Goal: Information Seeking & Learning: Learn about a topic

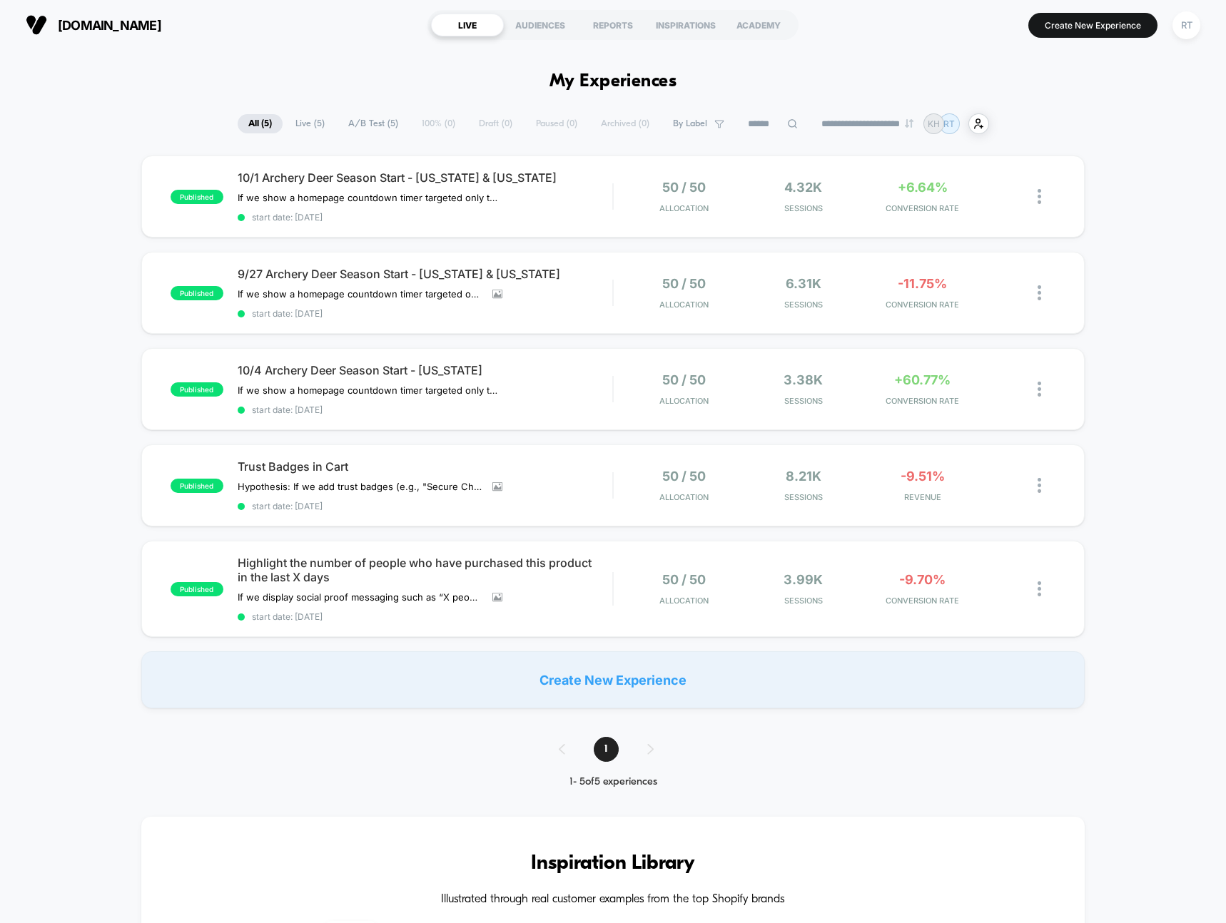
click at [125, 441] on div "published 10/1 Archery Deer Season Start - [US_STATE] & [US_STATE] If we show a…" at bounding box center [613, 432] width 1226 height 553
click at [124, 440] on div "published 10/1 Archery Deer Season Start - [US_STATE] & [US_STATE] If we show a…" at bounding box center [613, 432] width 1226 height 553
click at [121, 437] on div "published 10/1 Archery Deer Season Start - [US_STATE] & [US_STATE] If we show a…" at bounding box center [613, 432] width 1226 height 553
click at [558, 290] on div "9/27 Archery Deer Season Start - [US_STATE] & [US_STATE] If we show a homepage …" at bounding box center [425, 293] width 375 height 52
click at [320, 39] on section "[DOMAIN_NAME]" at bounding box center [214, 25] width 387 height 36
